Goal: Task Accomplishment & Management: Manage account settings

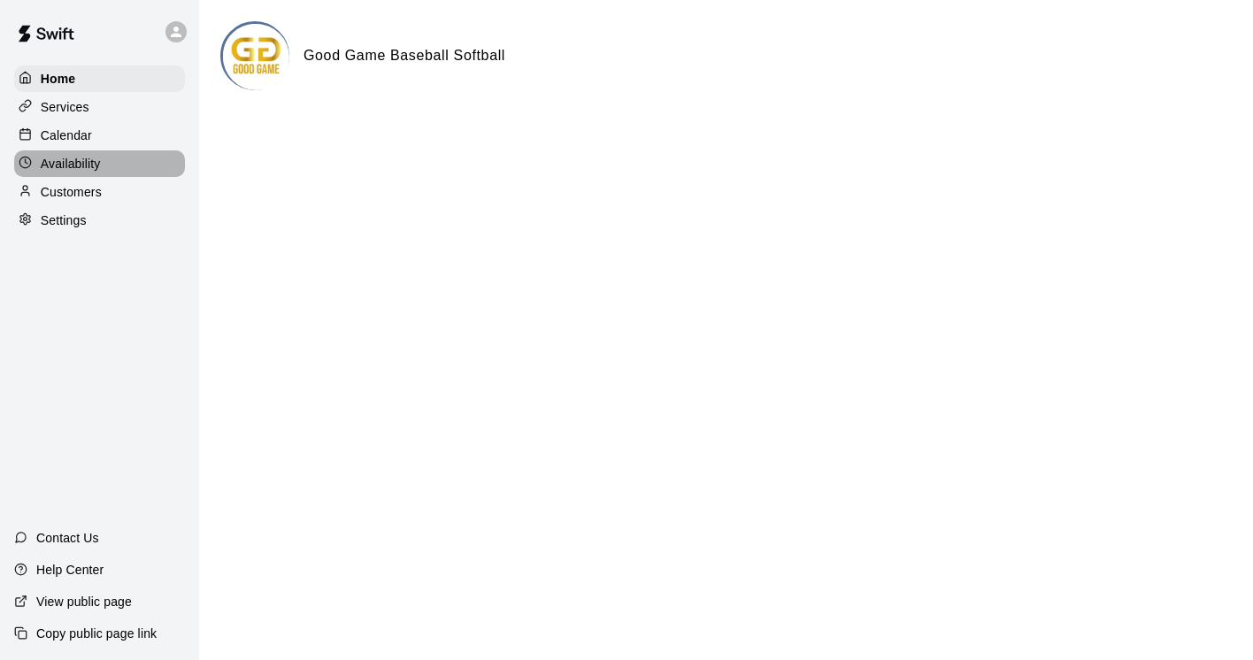
click at [102, 162] on div "Availability" at bounding box center [99, 163] width 171 height 27
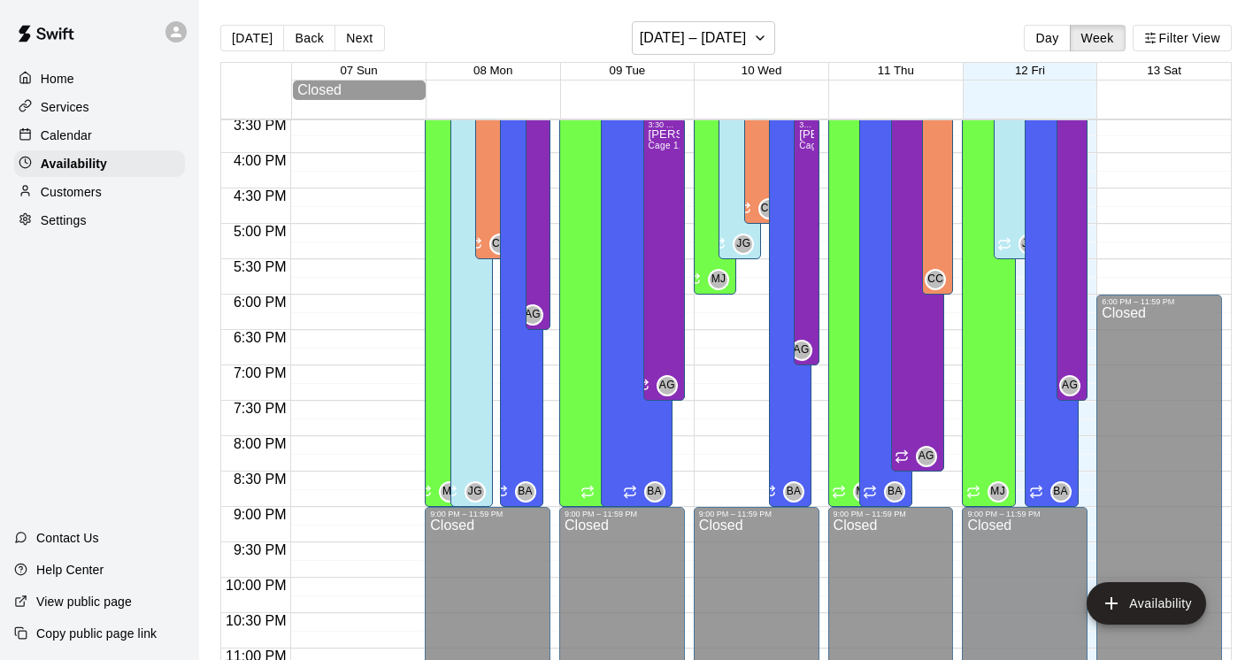
scroll to position [1141, 0]
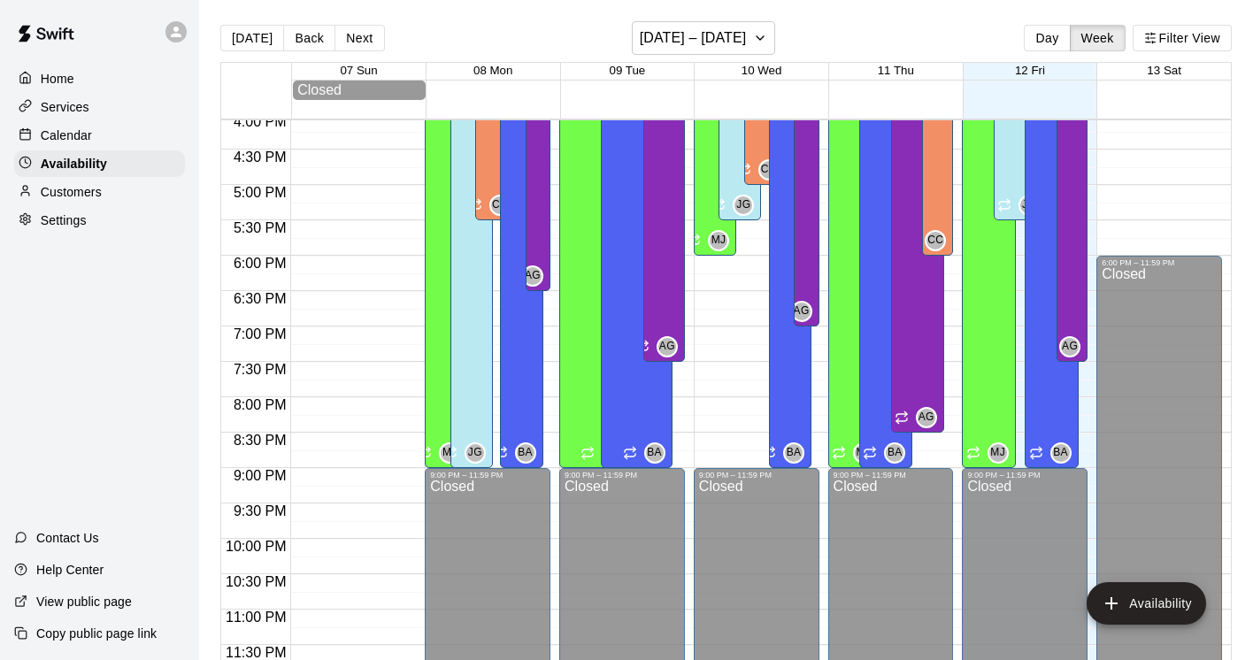
click at [78, 102] on p "Services" at bounding box center [65, 107] width 49 height 18
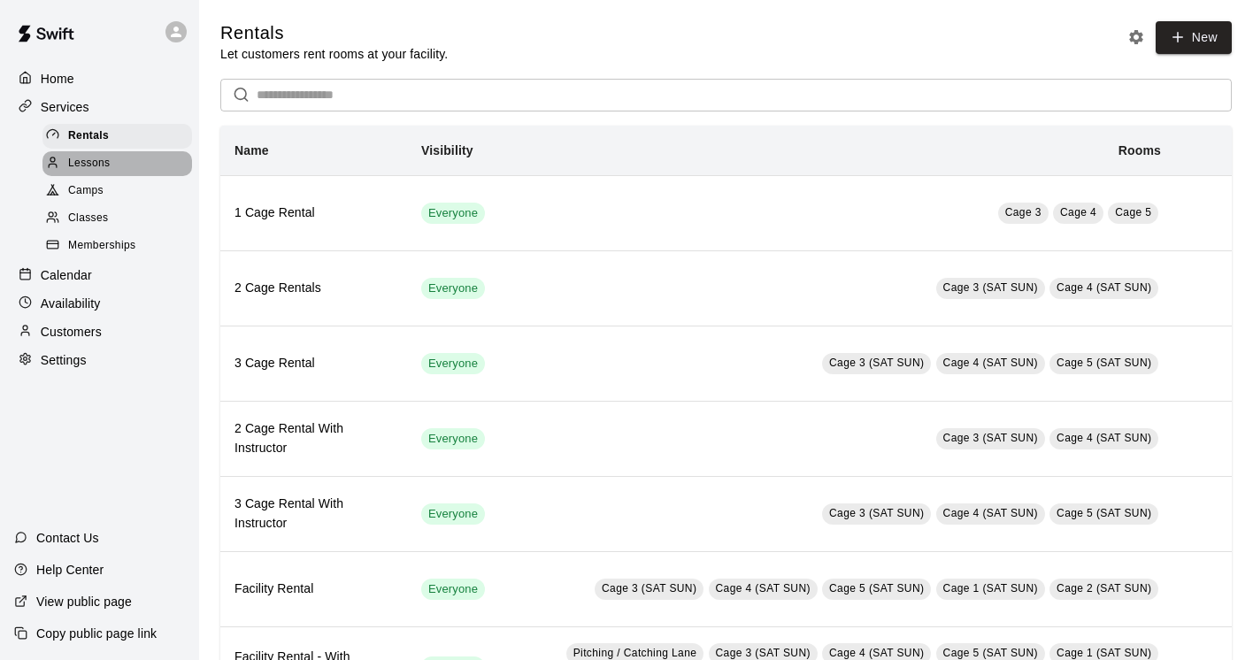
click at [105, 165] on span "Lessons" at bounding box center [89, 164] width 42 height 18
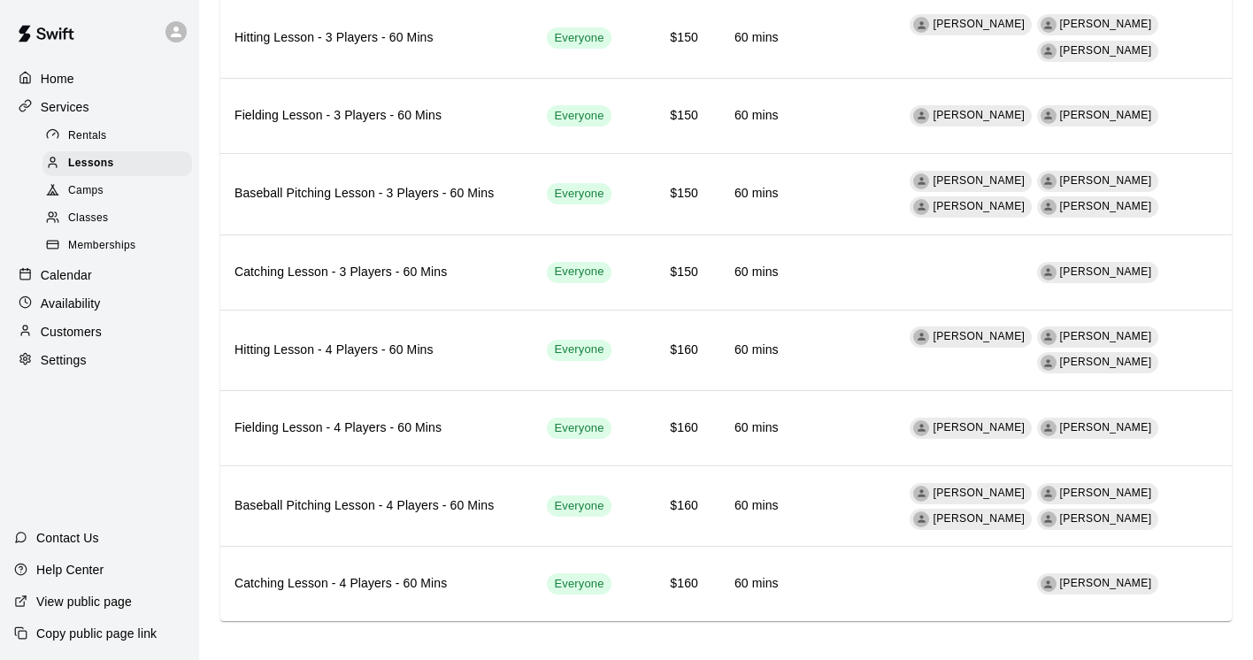
scroll to position [1459, 0]
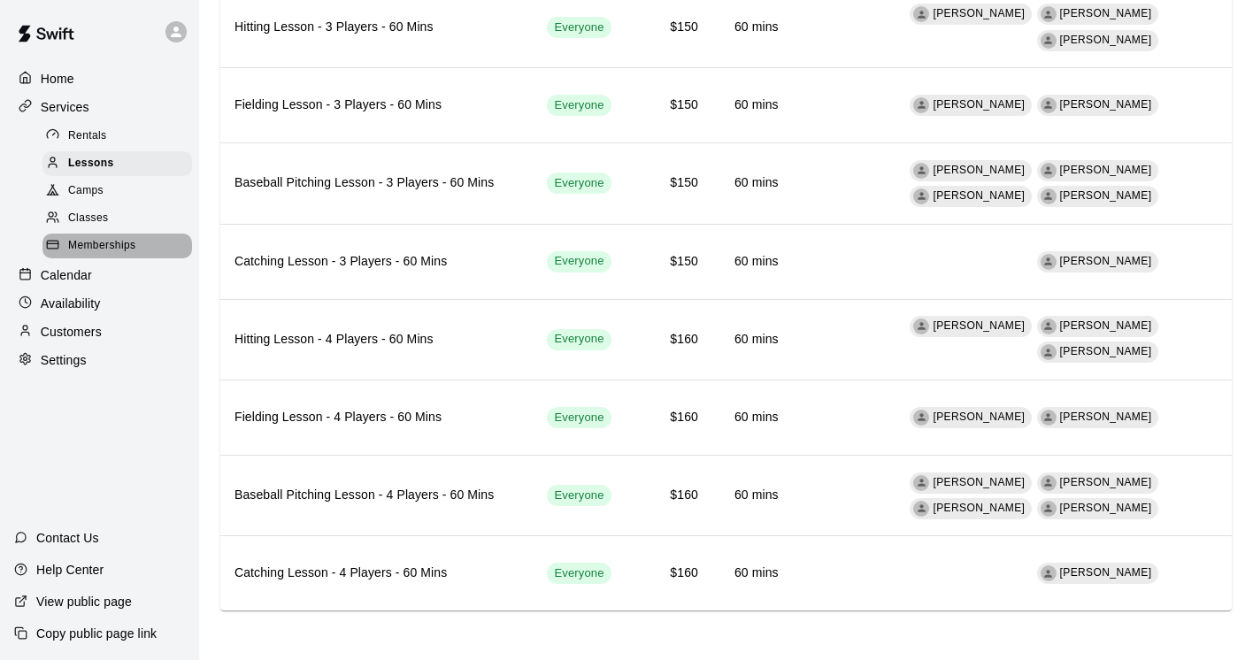
click at [125, 242] on span "Memberships" at bounding box center [101, 246] width 67 height 18
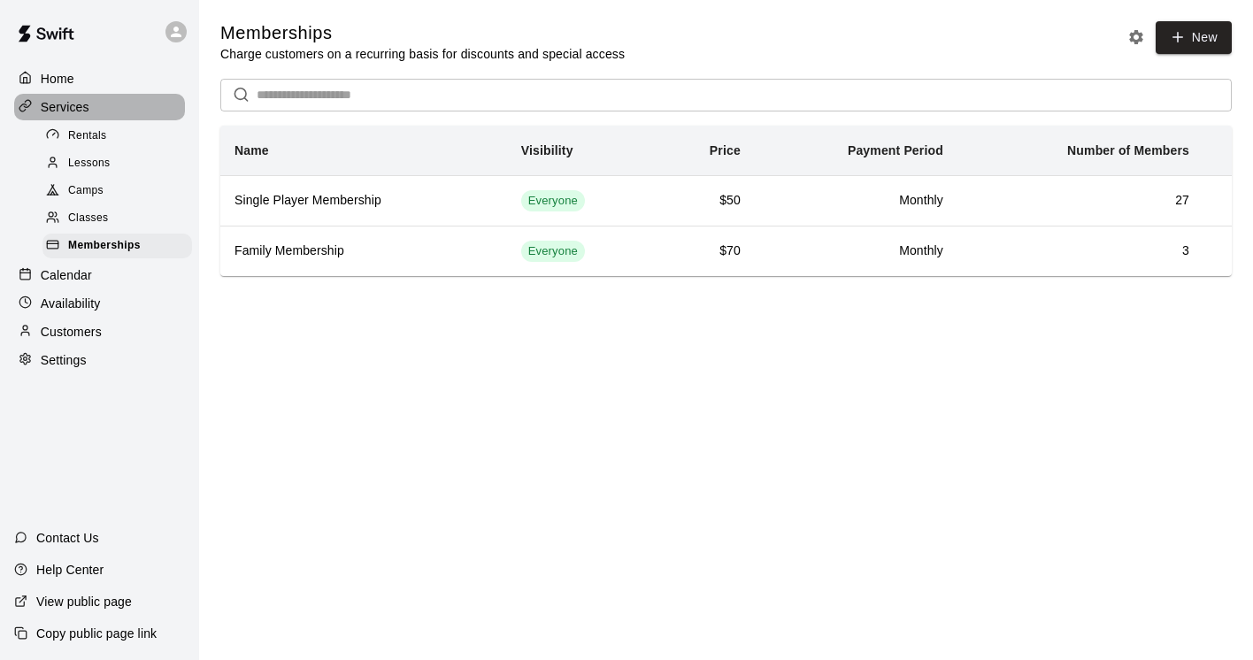
click at [123, 104] on div "Services" at bounding box center [99, 107] width 171 height 27
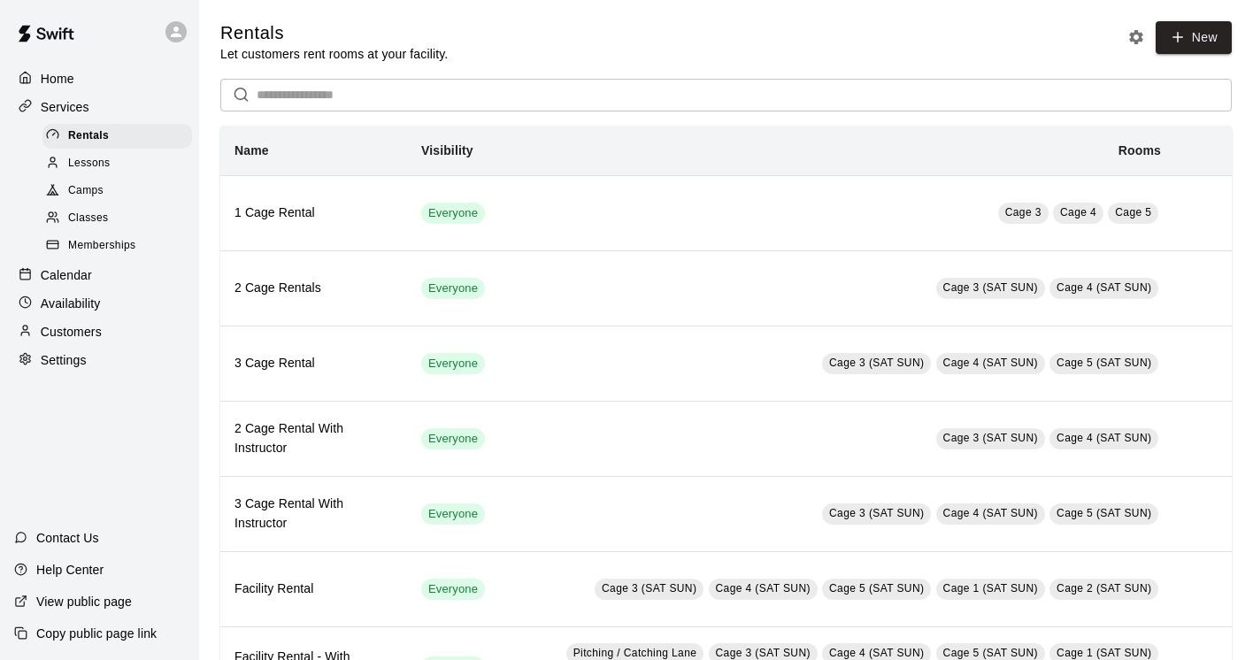
click at [111, 273] on div "Calendar" at bounding box center [99, 275] width 171 height 27
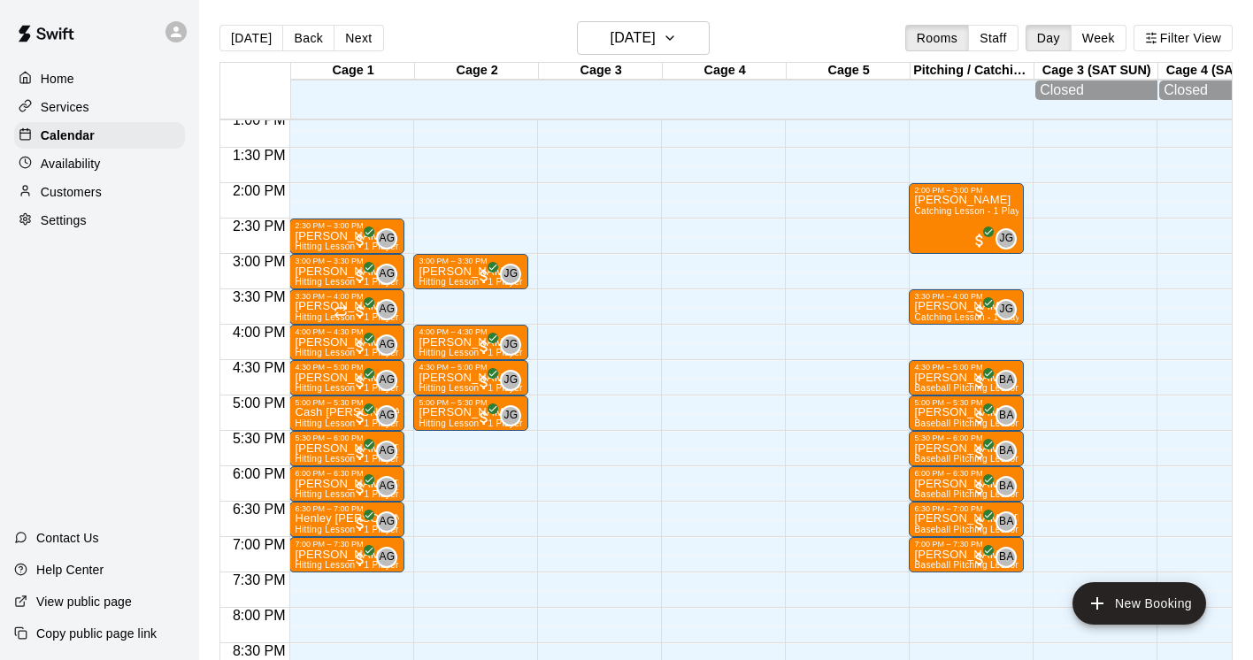
scroll to position [940, 0]
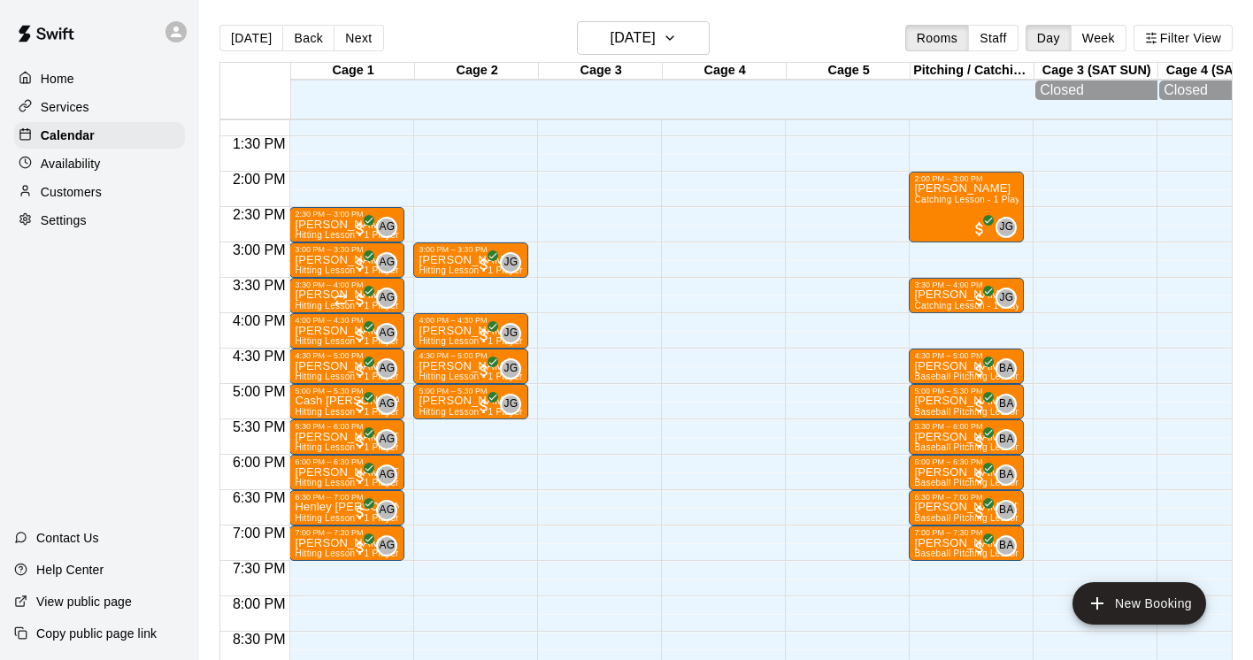
click at [113, 165] on div "Availability" at bounding box center [99, 163] width 171 height 27
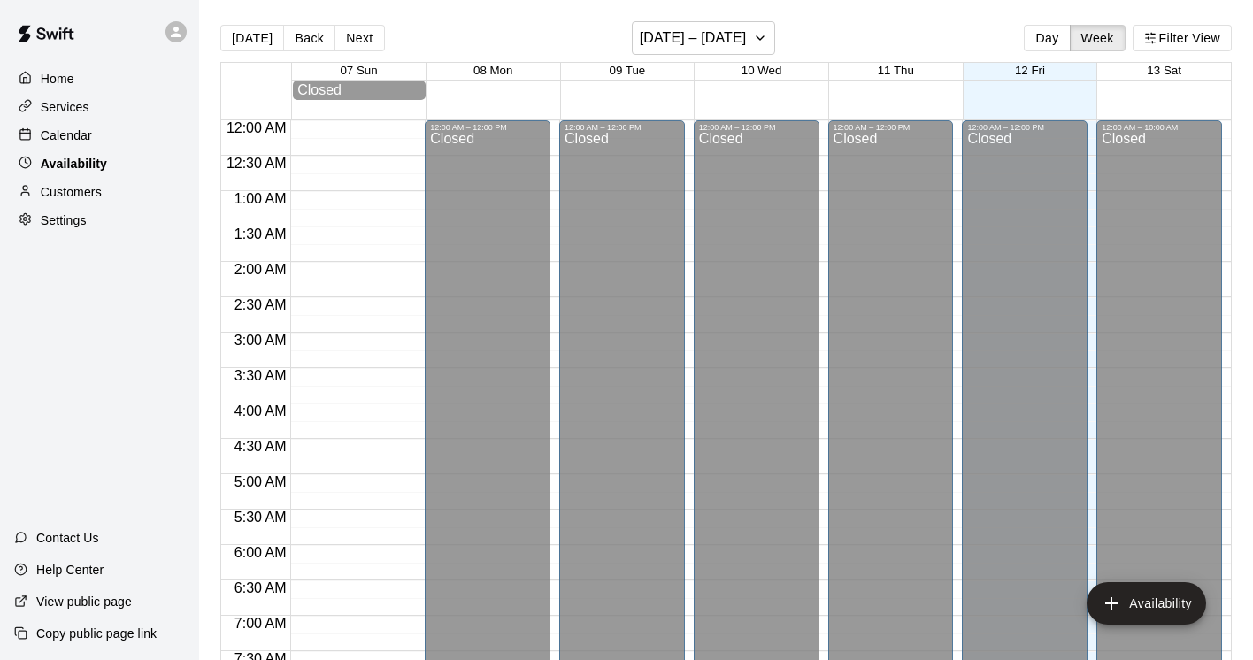
scroll to position [870, 0]
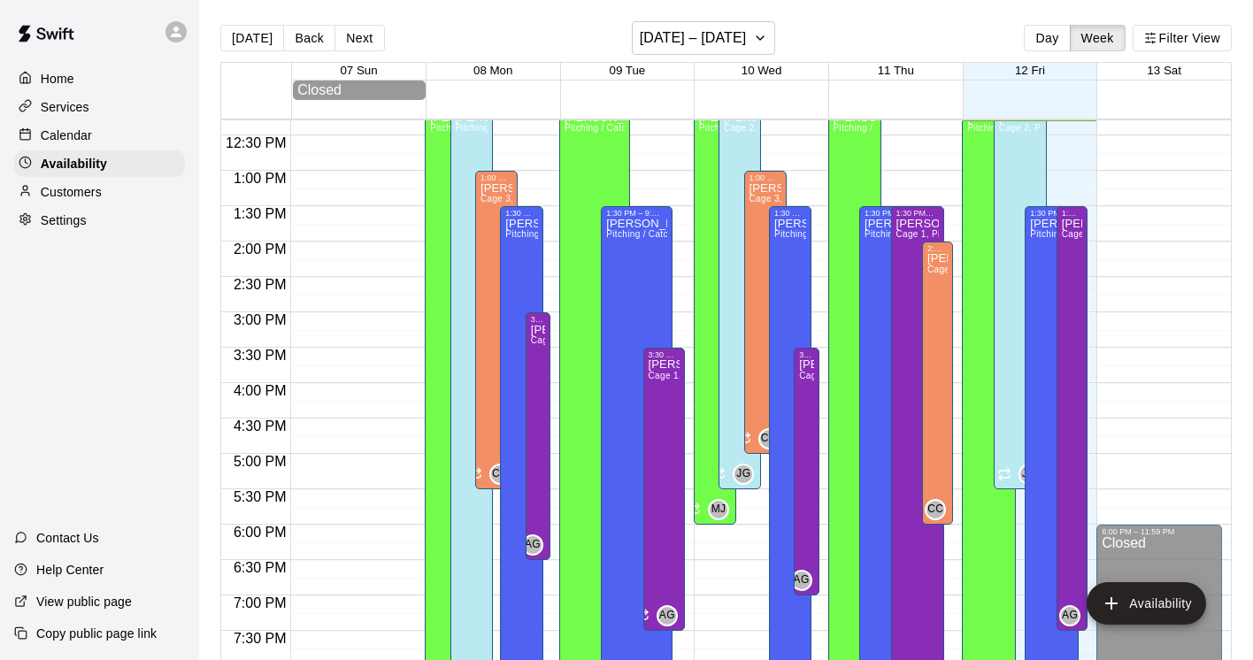
click at [111, 196] on div "Customers" at bounding box center [99, 192] width 171 height 27
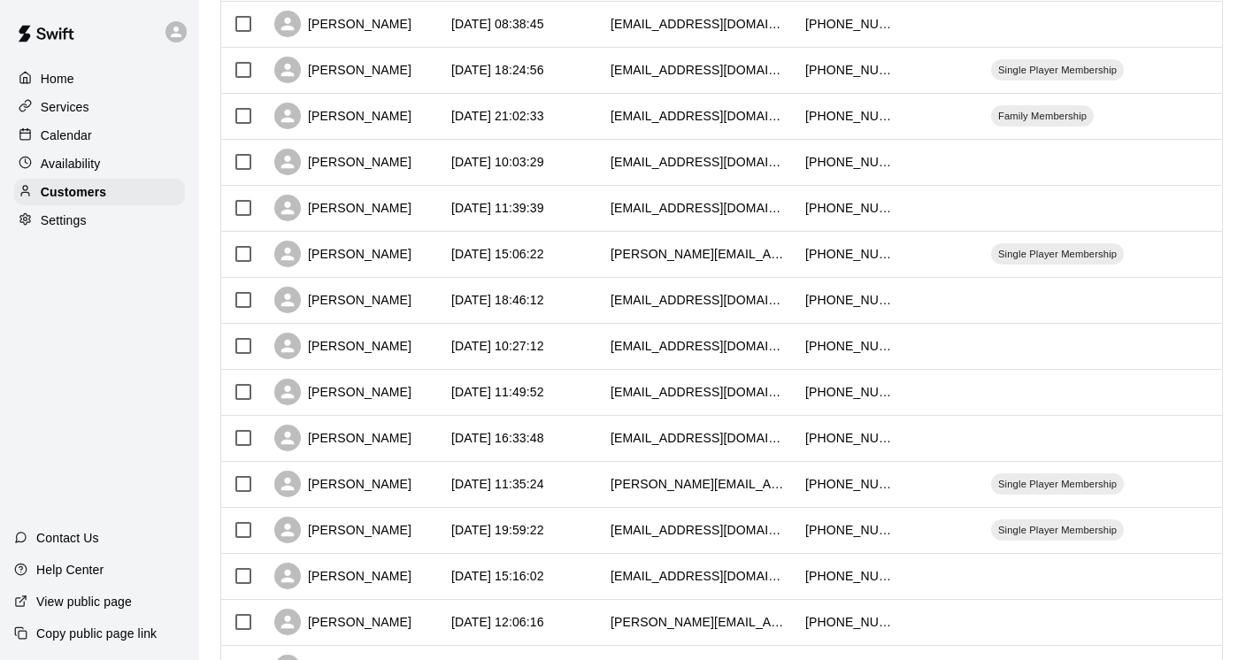
scroll to position [736, 0]
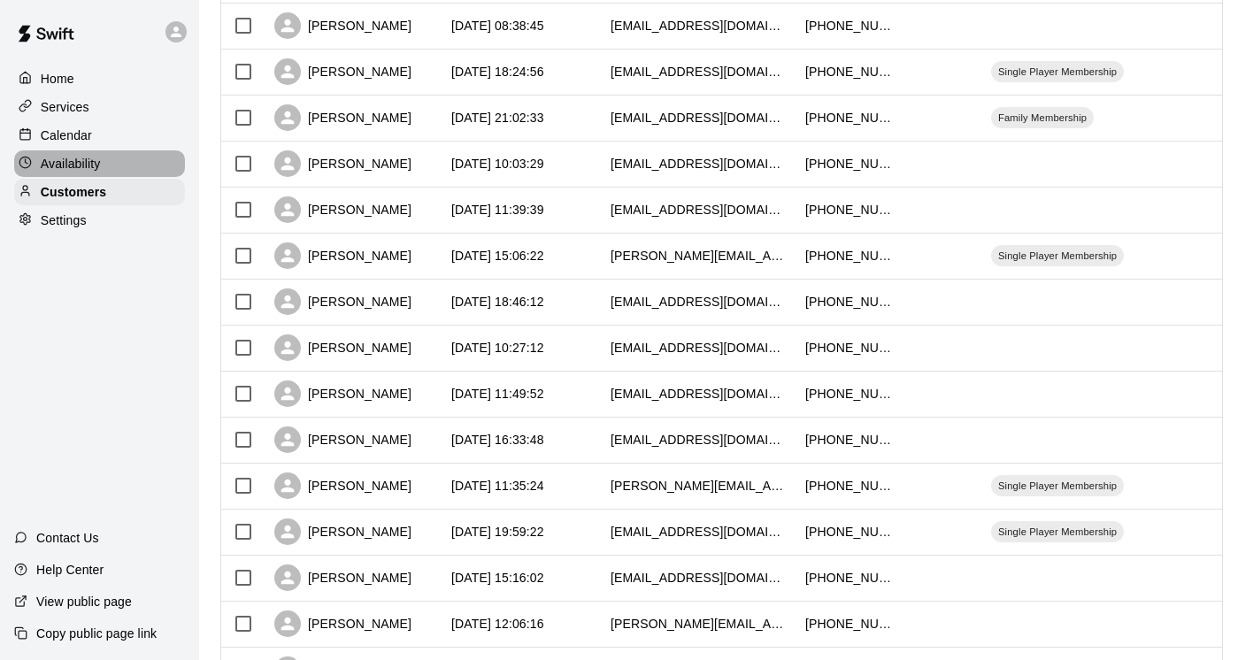
click at [115, 163] on div "Availability" at bounding box center [99, 163] width 171 height 27
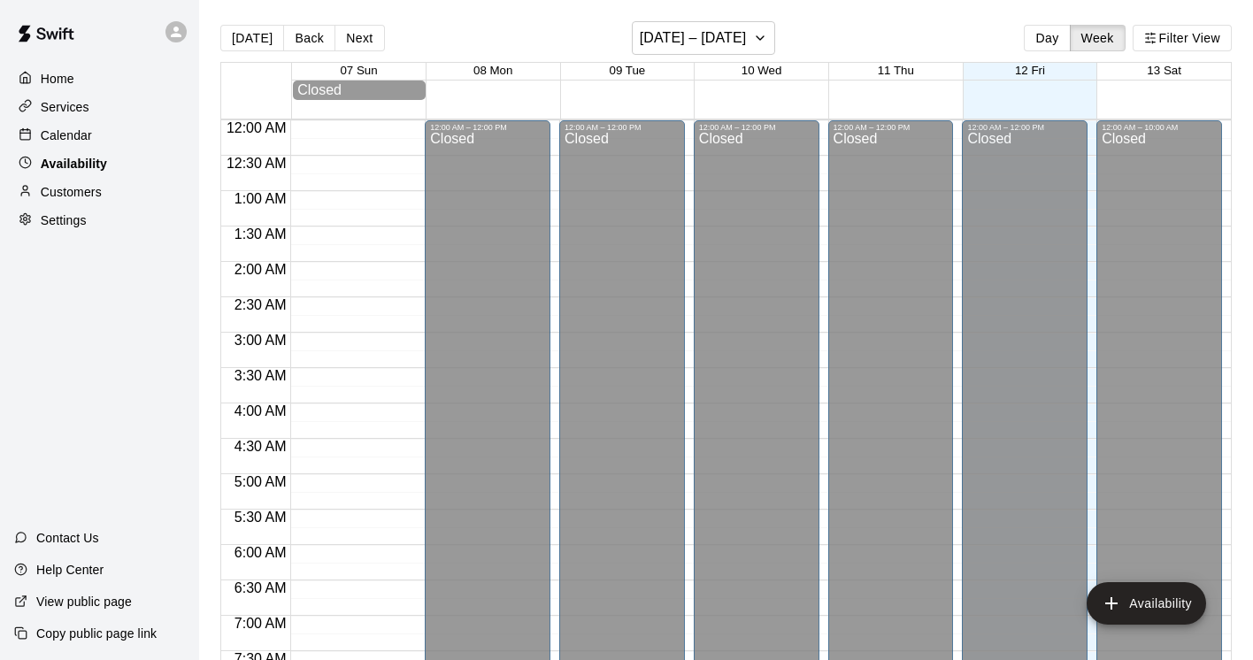
scroll to position [870, 0]
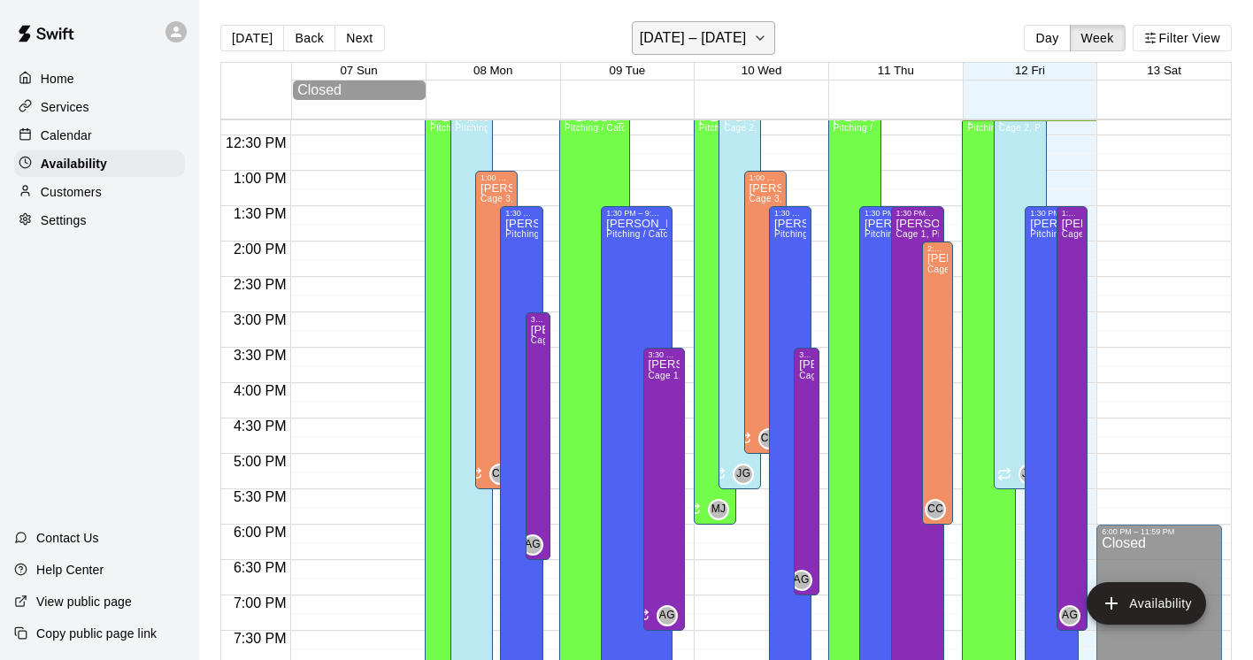
click at [764, 39] on icon "button" at bounding box center [760, 38] width 7 height 4
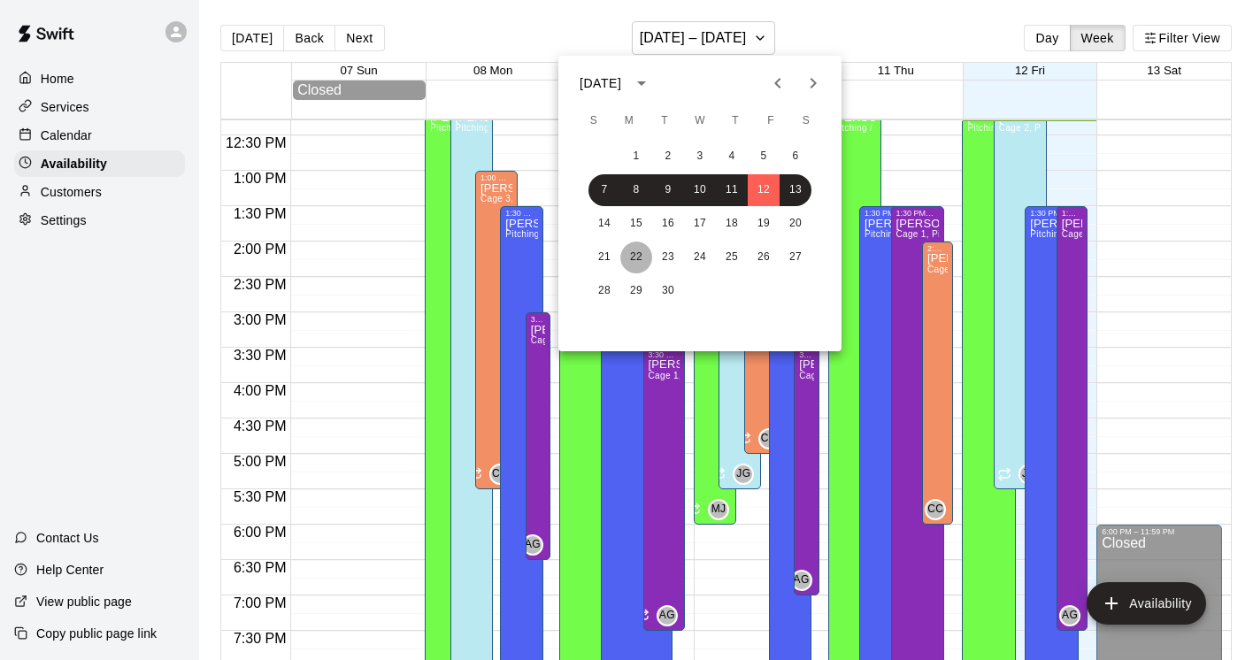
click at [637, 257] on button "22" at bounding box center [636, 258] width 32 height 32
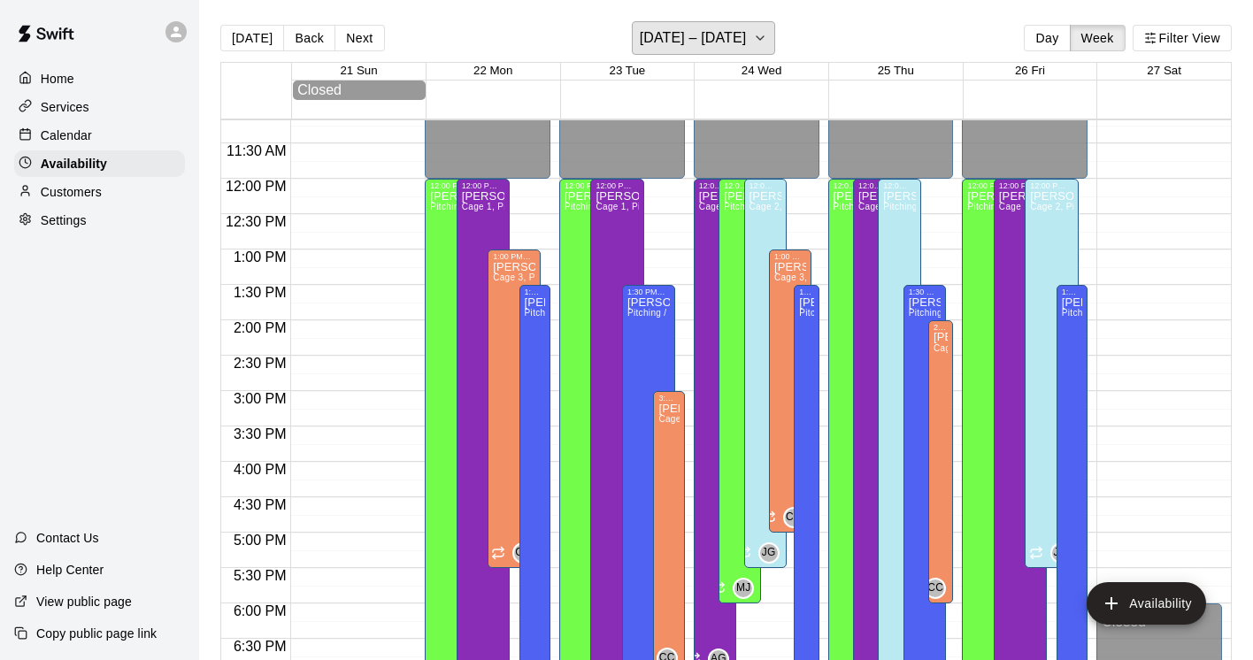
scroll to position [768, 0]
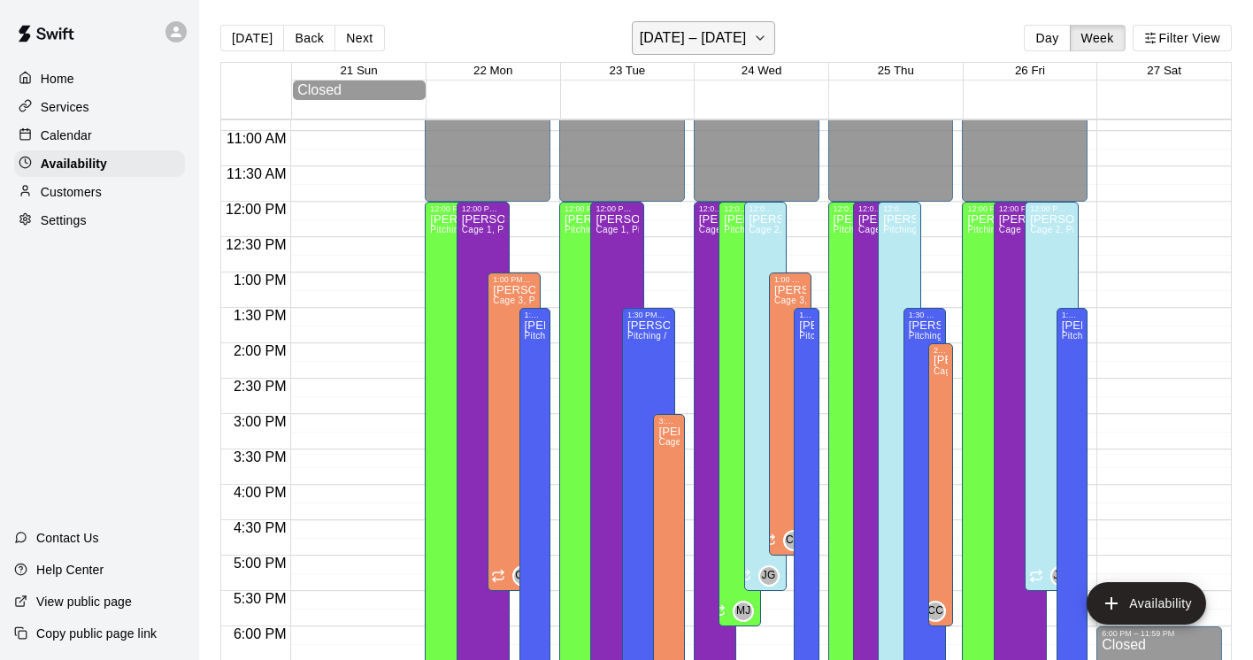
click at [764, 33] on icon "button" at bounding box center [760, 37] width 14 height 21
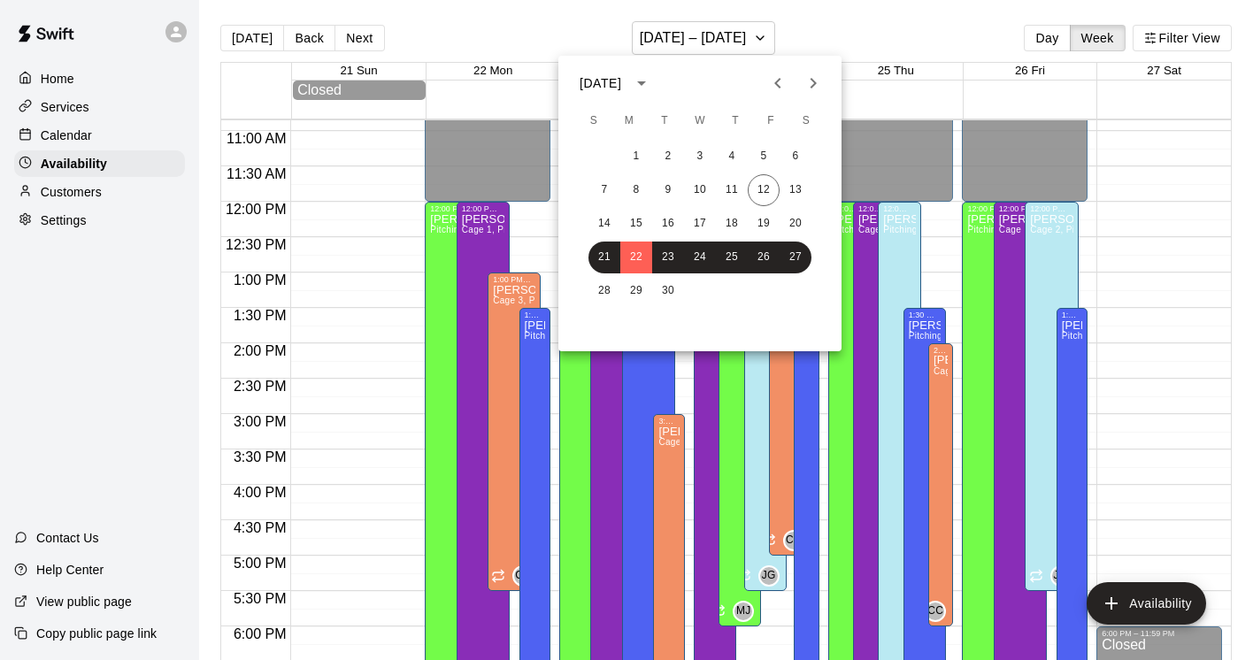
click at [811, 82] on icon "Next month" at bounding box center [813, 83] width 21 height 21
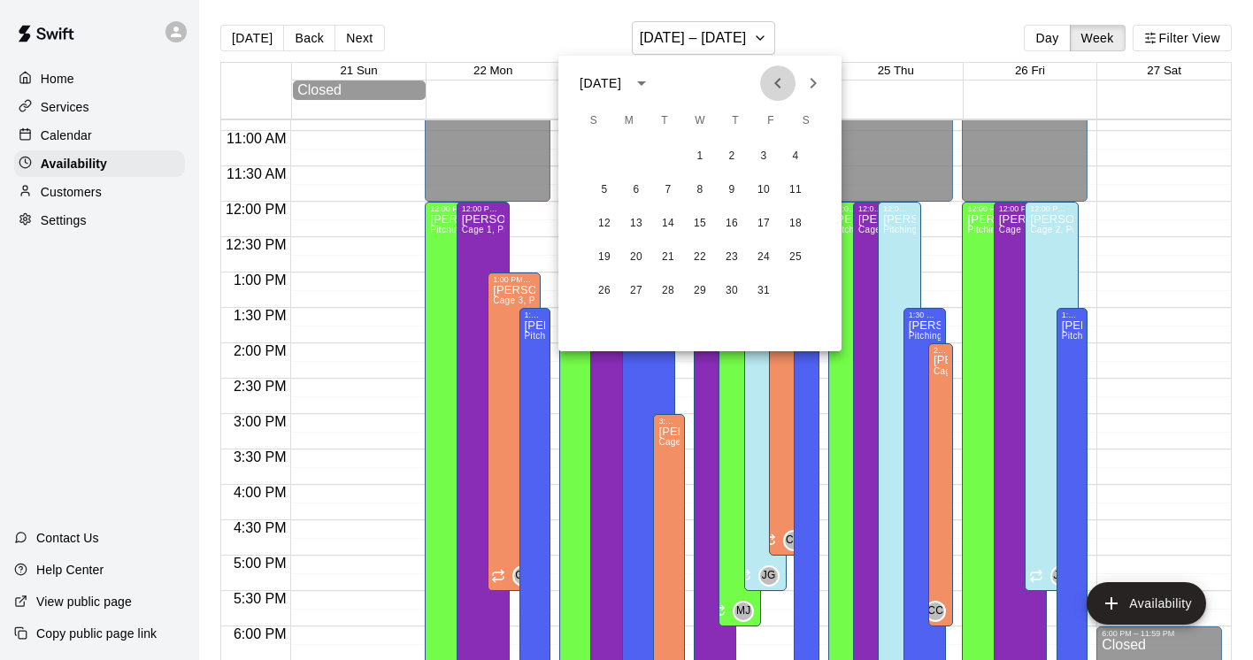
click at [773, 81] on icon "Previous month" at bounding box center [777, 83] width 21 height 21
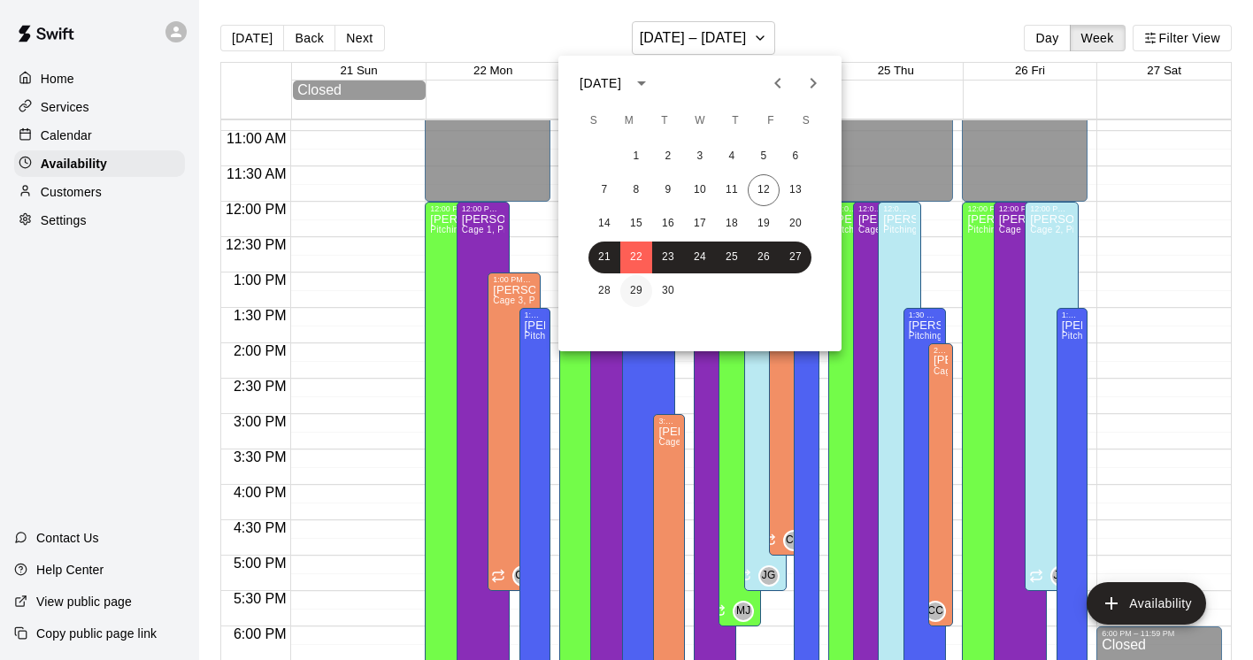
click at [635, 290] on button "29" at bounding box center [636, 291] width 32 height 32
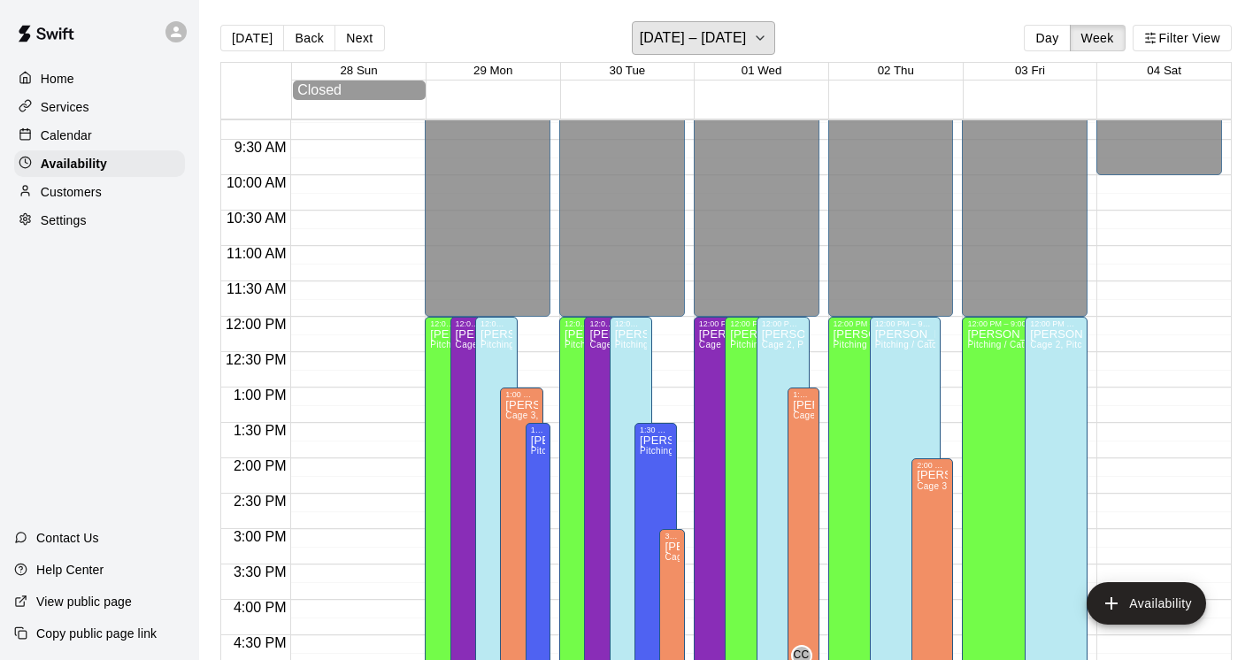
scroll to position [648, 0]
